Goal: Information Seeking & Learning: Learn about a topic

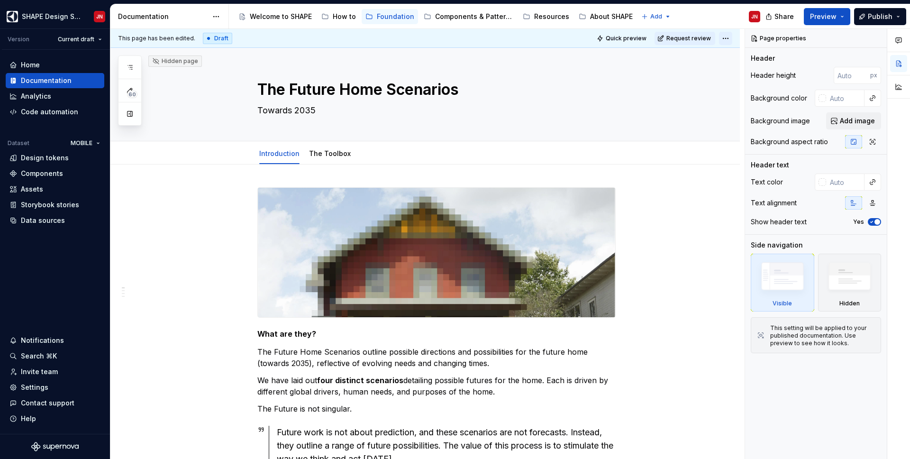
click at [734, 37] on html "SHAPE Design System JN Version Current draft Home Documentation Analytics Code …" at bounding box center [455, 229] width 910 height 459
click at [652, 239] on html "SHAPE Design System JN Version Current draft Home Documentation Analytics Code …" at bounding box center [455, 229] width 910 height 459
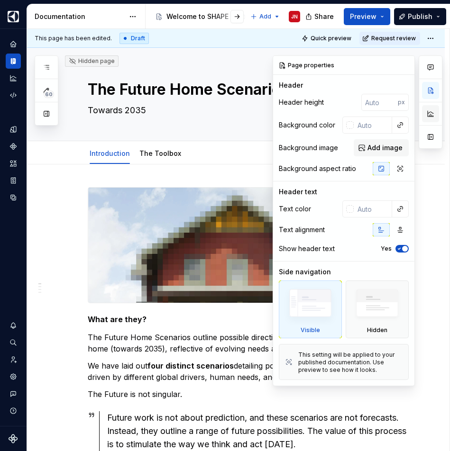
click at [432, 114] on button "button" at bounding box center [430, 113] width 17 height 17
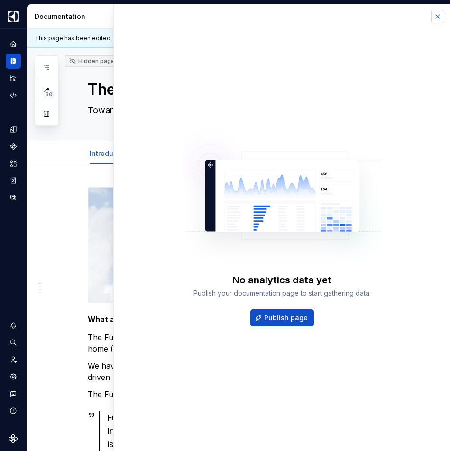
click at [439, 17] on button "button" at bounding box center [437, 16] width 13 height 13
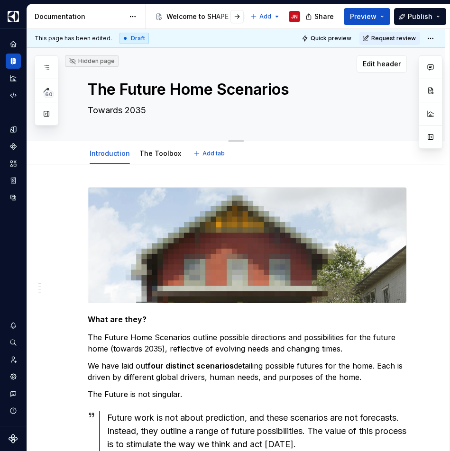
click at [156, 91] on textarea "The Future Home Scenarios" at bounding box center [245, 89] width 319 height 23
click at [19, 30] on button "Expand sidebar" at bounding box center [19, 28] width 13 height 13
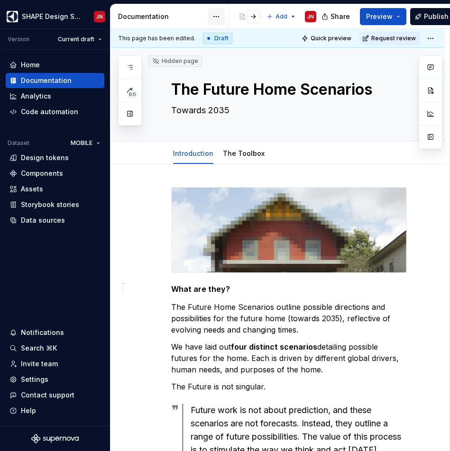
click at [217, 18] on html "SHAPE Design System JN Version Current draft Home Documentation Analytics Code …" at bounding box center [225, 225] width 450 height 451
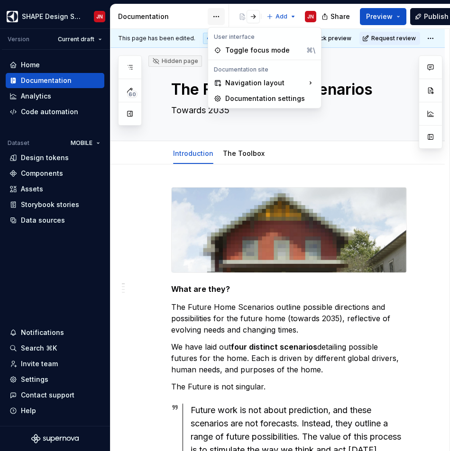
click at [217, 18] on html "SHAPE Design System JN Version Current draft Home Documentation Analytics Code …" at bounding box center [225, 225] width 450 height 451
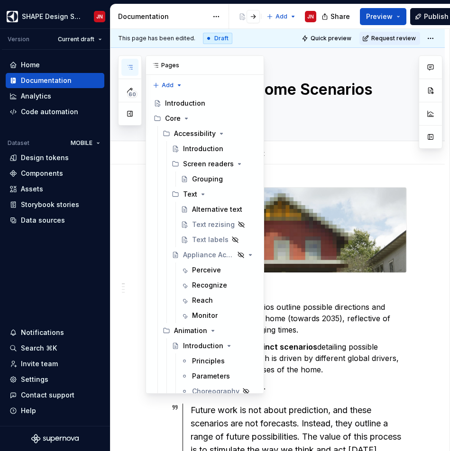
click at [126, 70] on icon "button" at bounding box center [130, 68] width 8 height 8
click at [172, 67] on div "Pages" at bounding box center [205, 65] width 118 height 19
type textarea "*"
click at [50, 66] on div "Home" at bounding box center [54, 64] width 91 height 9
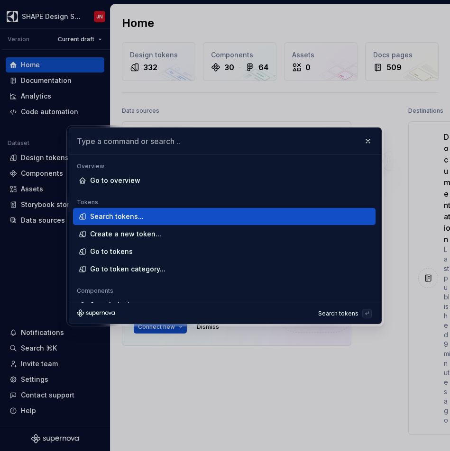
type input "The Future Home Scenarios"
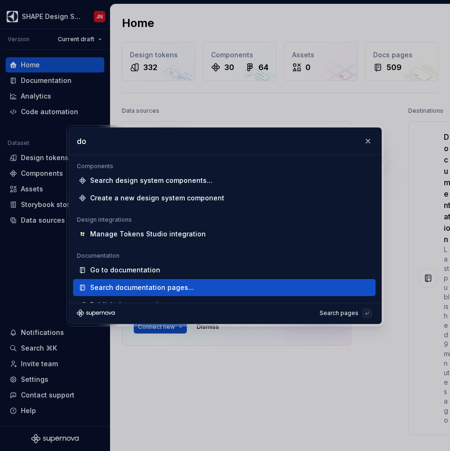
type input "do"
click at [191, 288] on div "Search documentation pages..." at bounding box center [228, 287] width 276 height 9
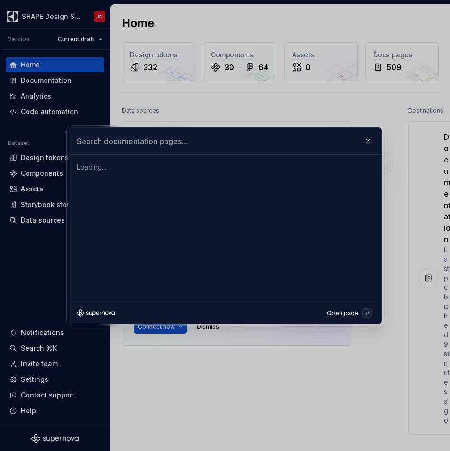
click at [146, 145] on input "text" at bounding box center [225, 141] width 312 height 27
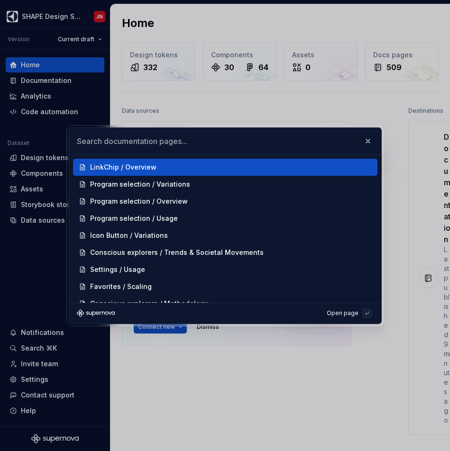
paste input "The Future Home Scenarios"
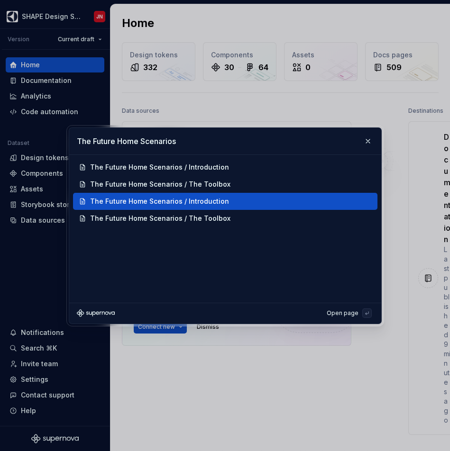
type input "The Future Home Scenarios"
click at [186, 199] on div "The Future Home Scenarios / Introduction" at bounding box center [159, 201] width 139 height 9
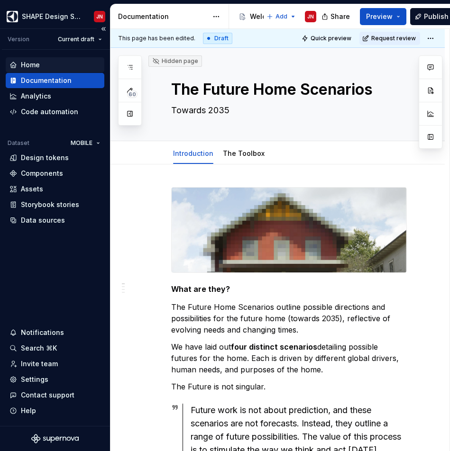
type textarea "*"
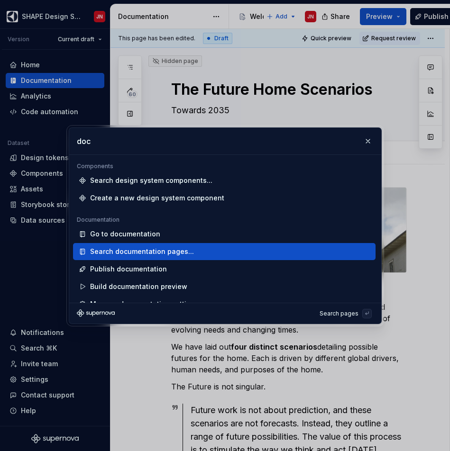
type input "doc"
click at [148, 252] on div "Search documentation pages..." at bounding box center [142, 251] width 104 height 9
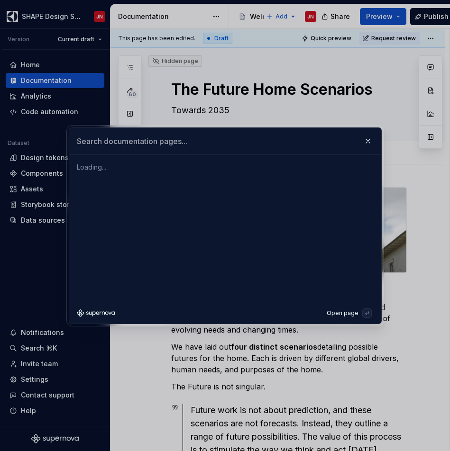
type textarea "*"
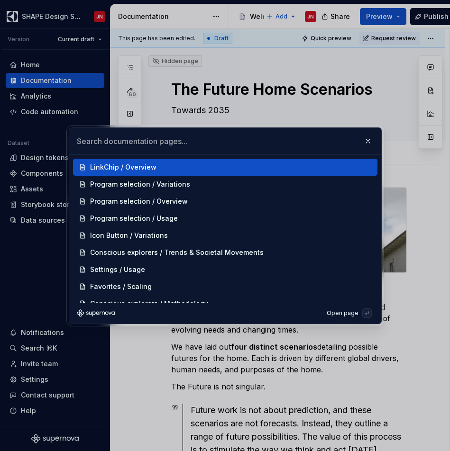
click at [116, 143] on input "text" at bounding box center [225, 141] width 312 height 27
paste input "The Future Home Scenarios"
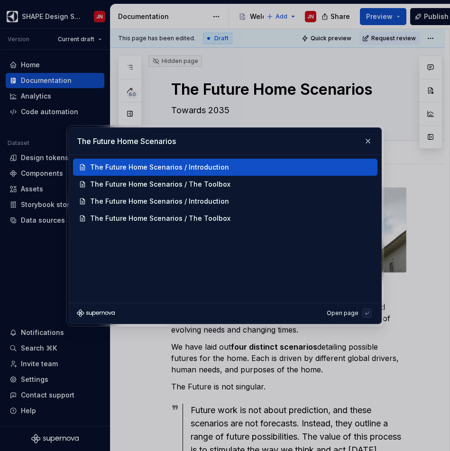
type input "The Future Home Scenarios"
click at [146, 167] on div "The Future Home Scenarios / Introduction" at bounding box center [159, 167] width 139 height 9
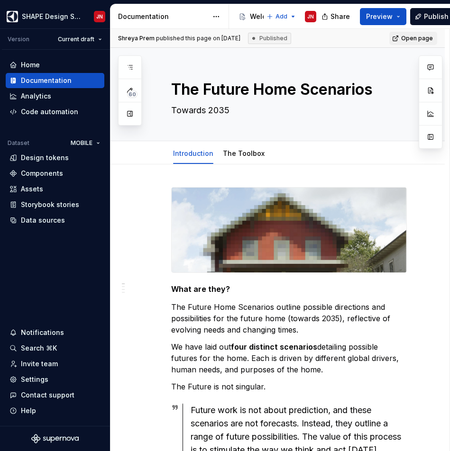
click at [120, 38] on span "Shreya Prem" at bounding box center [136, 38] width 36 height 7
drag, startPoint x: 120, startPoint y: 38, endPoint x: 149, endPoint y: 38, distance: 29.4
click at [149, 38] on span "Shreya Prem" at bounding box center [136, 38] width 36 height 7
copy span "Shreya Prem"
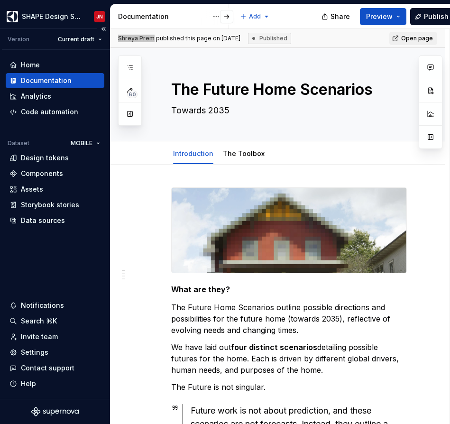
type textarea "*"
